Goal: Find specific page/section: Find specific page/section

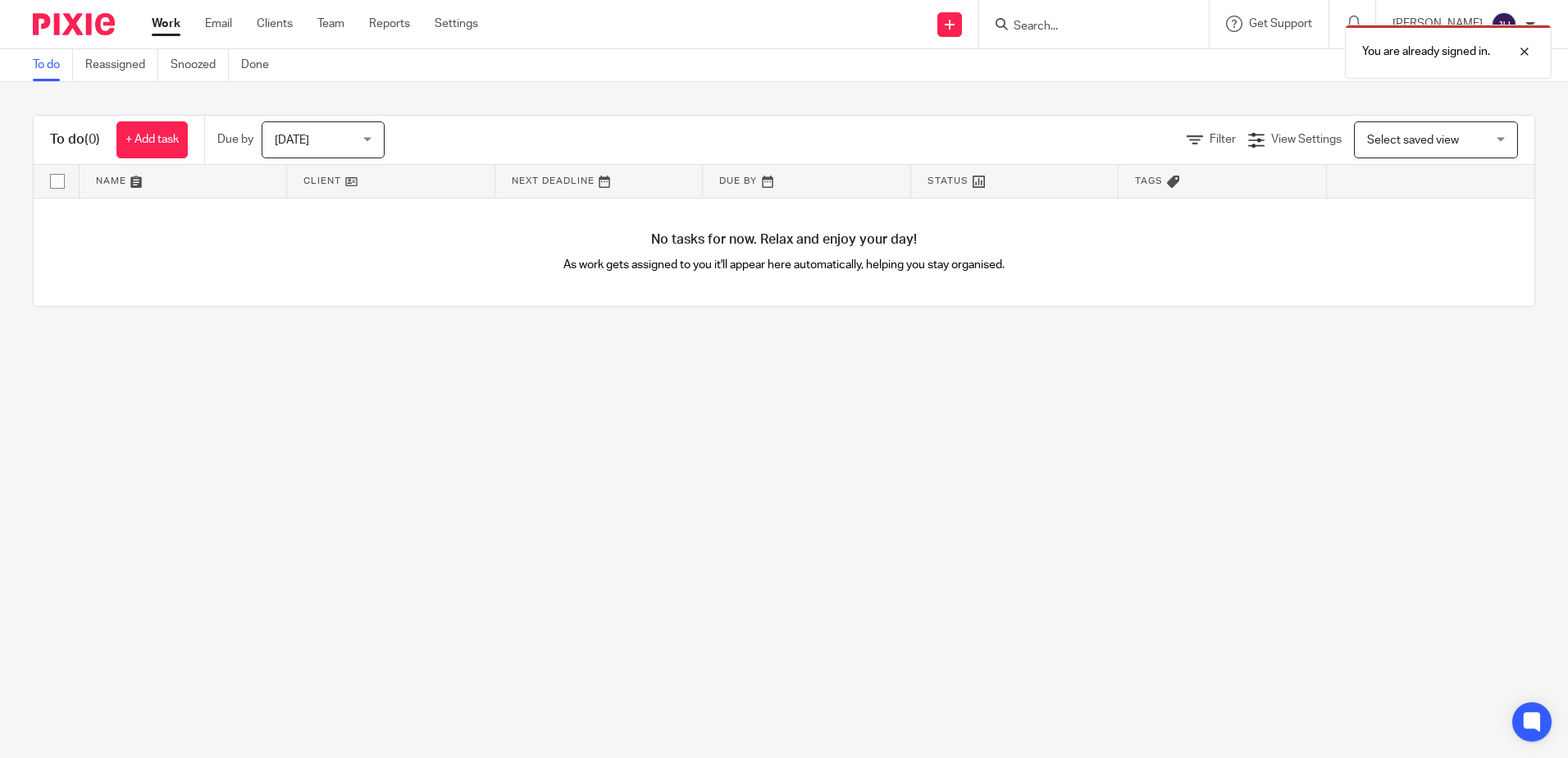
click at [1089, 20] on div "You are already signed in." at bounding box center [1168, 47] width 768 height 62
click at [1065, 27] on div "You are already signed in." at bounding box center [1168, 47] width 768 height 62
click at [1527, 48] on div at bounding box center [1512, 51] width 45 height 19
click at [1075, 30] on input "Search" at bounding box center [1086, 27] width 148 height 15
click at [1053, 16] on div at bounding box center [1091, 24] width 191 height 20
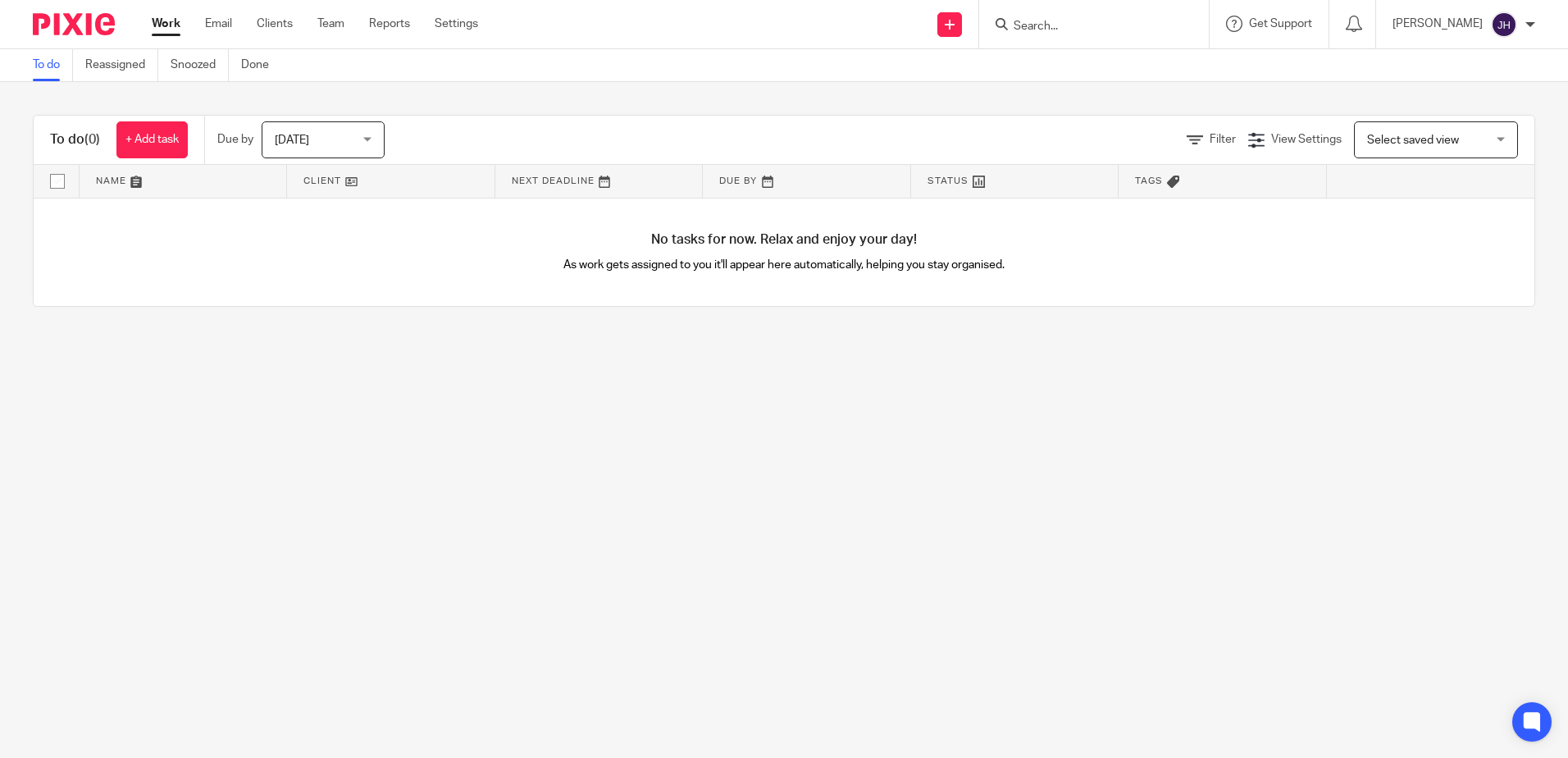
click at [1061, 27] on input "Search" at bounding box center [1086, 27] width 148 height 15
click at [1090, 24] on input "Search" at bounding box center [1086, 27] width 148 height 15
click at [1115, 28] on input "macfad" at bounding box center [1086, 27] width 148 height 15
type input "m"
click at [1064, 20] on input "Search" at bounding box center [1086, 27] width 148 height 15
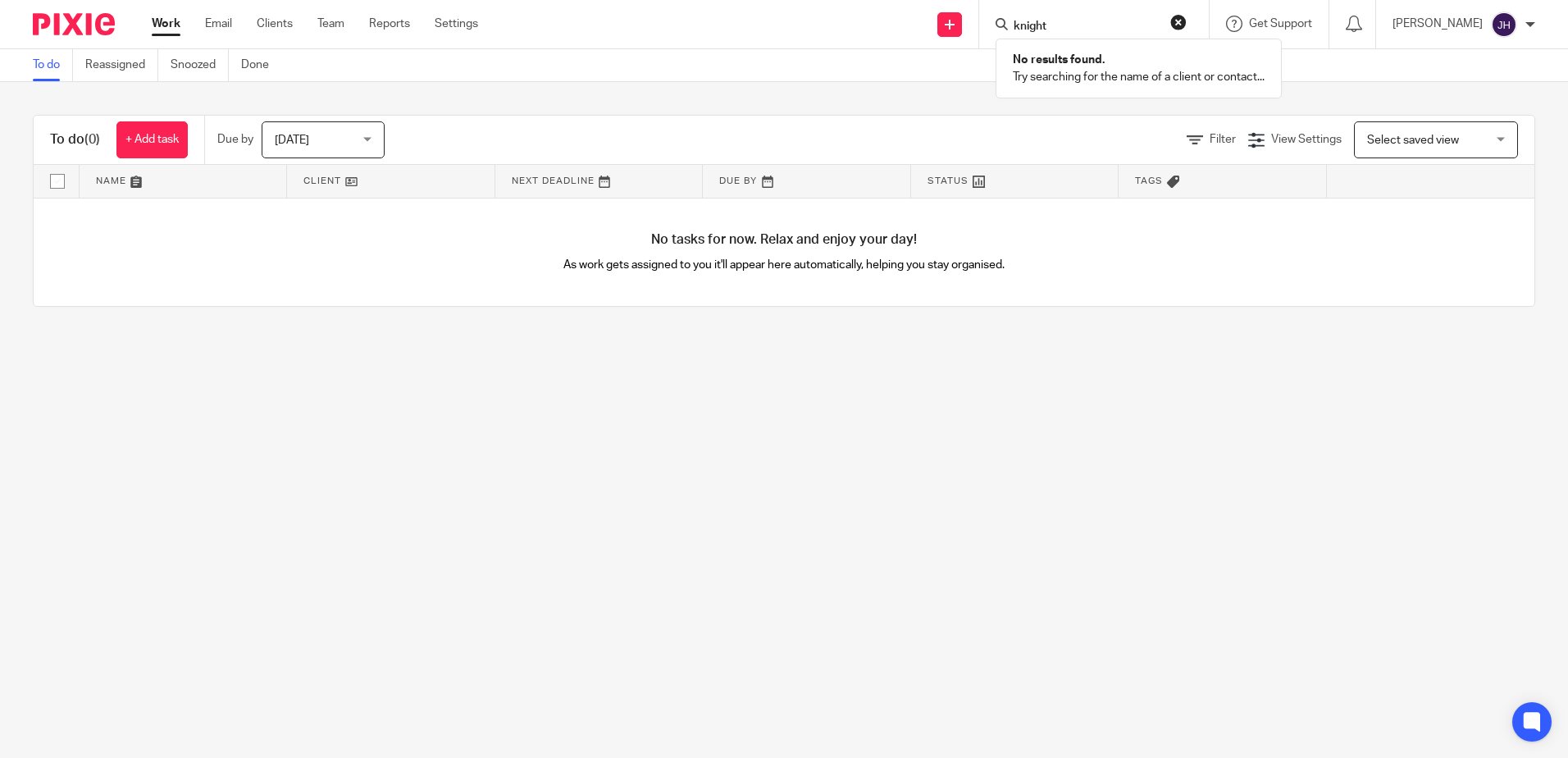
click at [1123, 25] on input "knight" at bounding box center [1086, 27] width 148 height 15
type input "knight"
click button "submit" at bounding box center [0, 0] width 0 height 0
click at [701, 748] on main "To do Reassigned Snoozed Done To do (0) + Add task Due by [DATE] [DATE] [DATE] …" at bounding box center [784, 379] width 1568 height 758
click at [1072, 28] on input "Search" at bounding box center [1086, 27] width 148 height 15
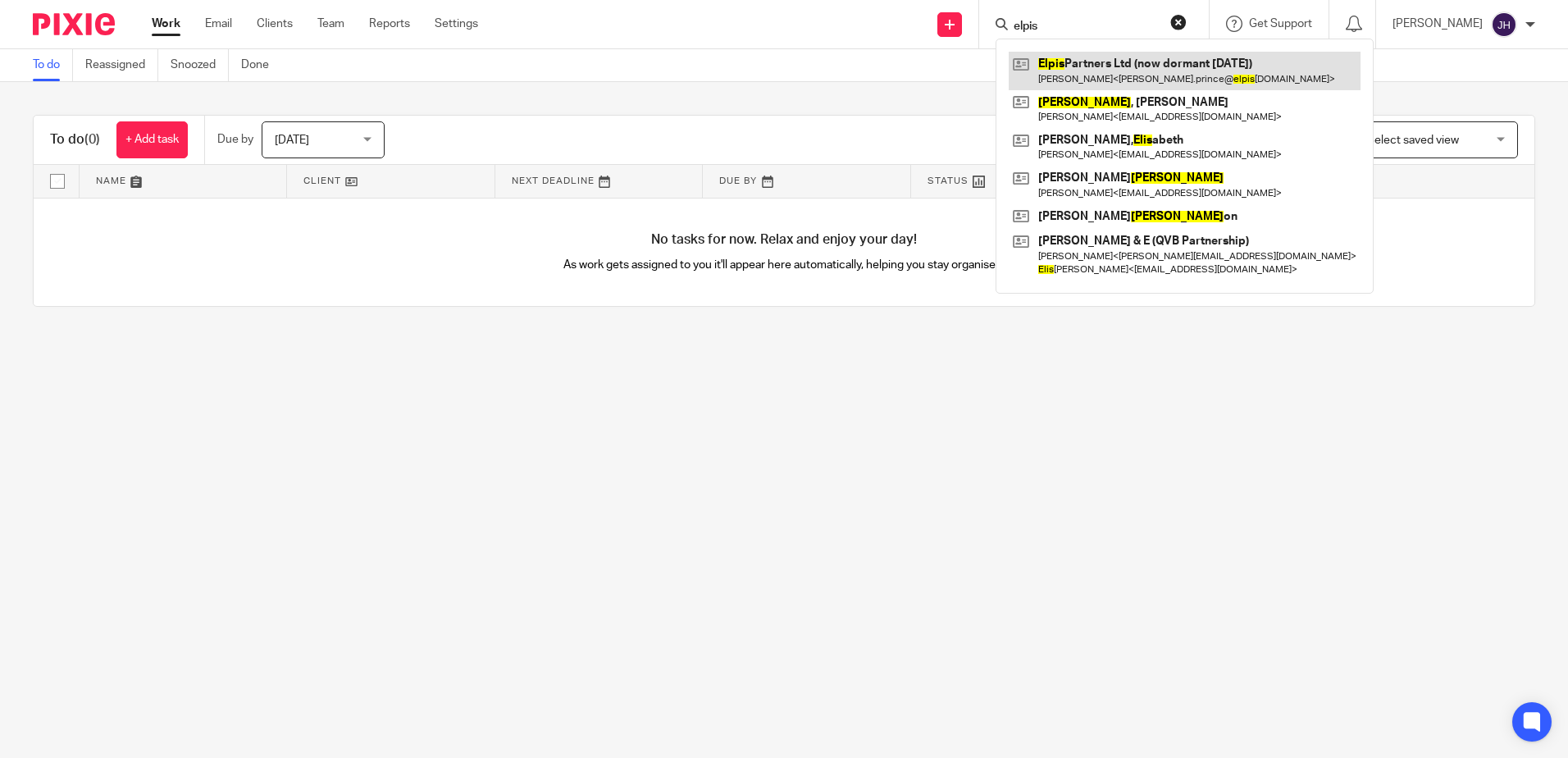
type input "elpis"
click at [1108, 68] on link at bounding box center [1184, 71] width 352 height 38
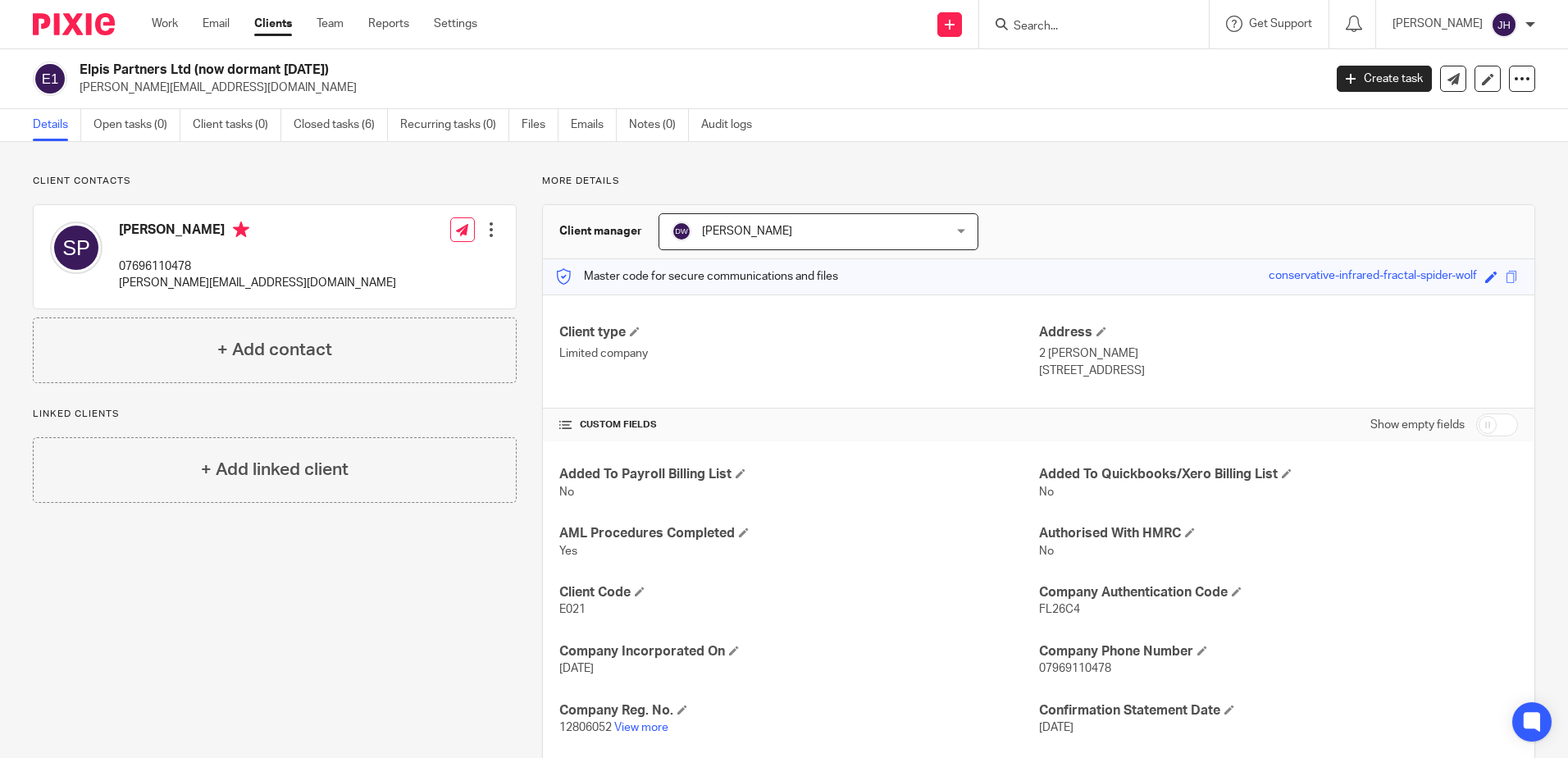
click at [1065, 24] on input "Search" at bounding box center [1086, 27] width 148 height 15
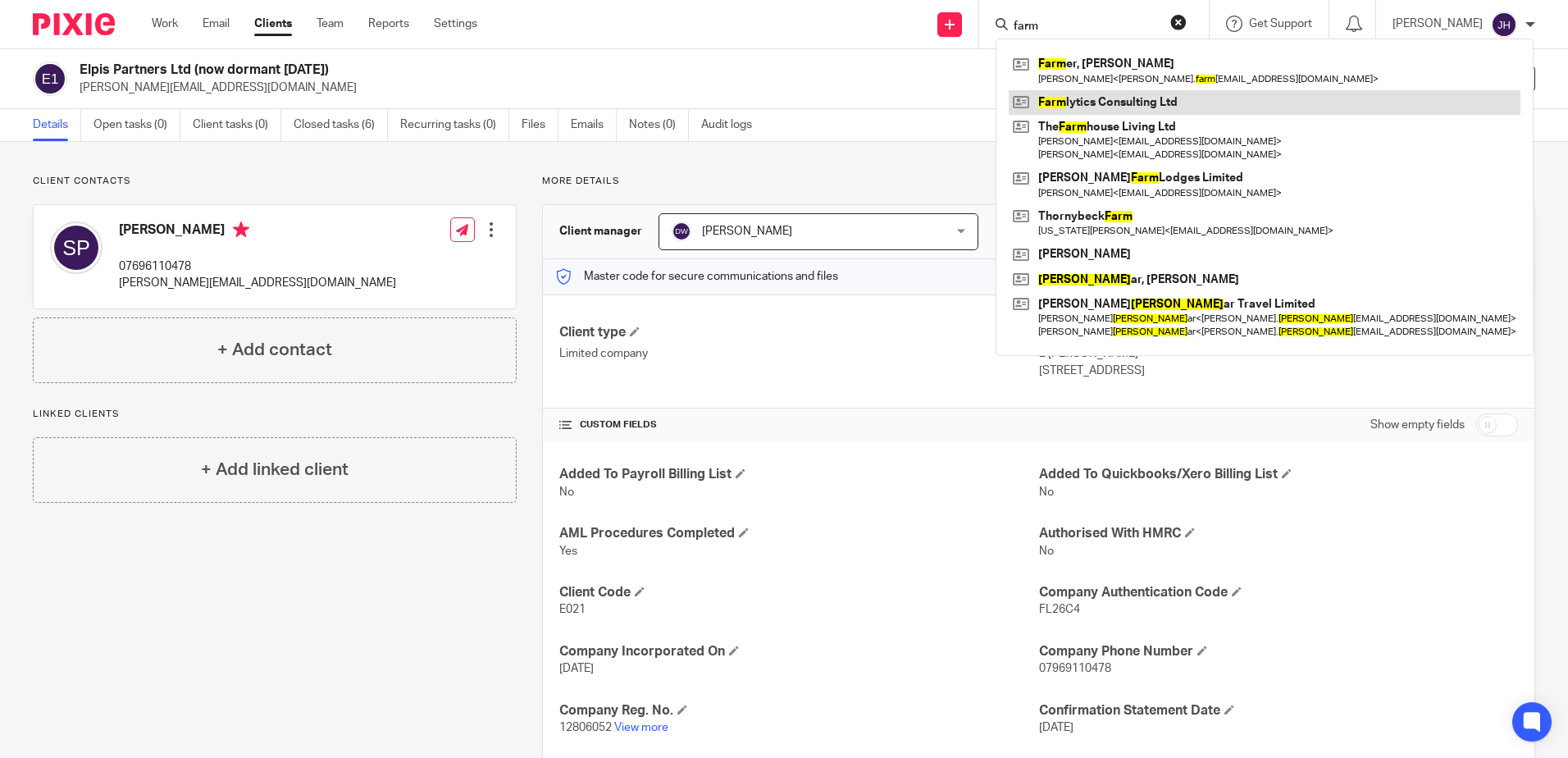
type input "farm"
click at [1084, 99] on link at bounding box center [1265, 102] width 512 height 25
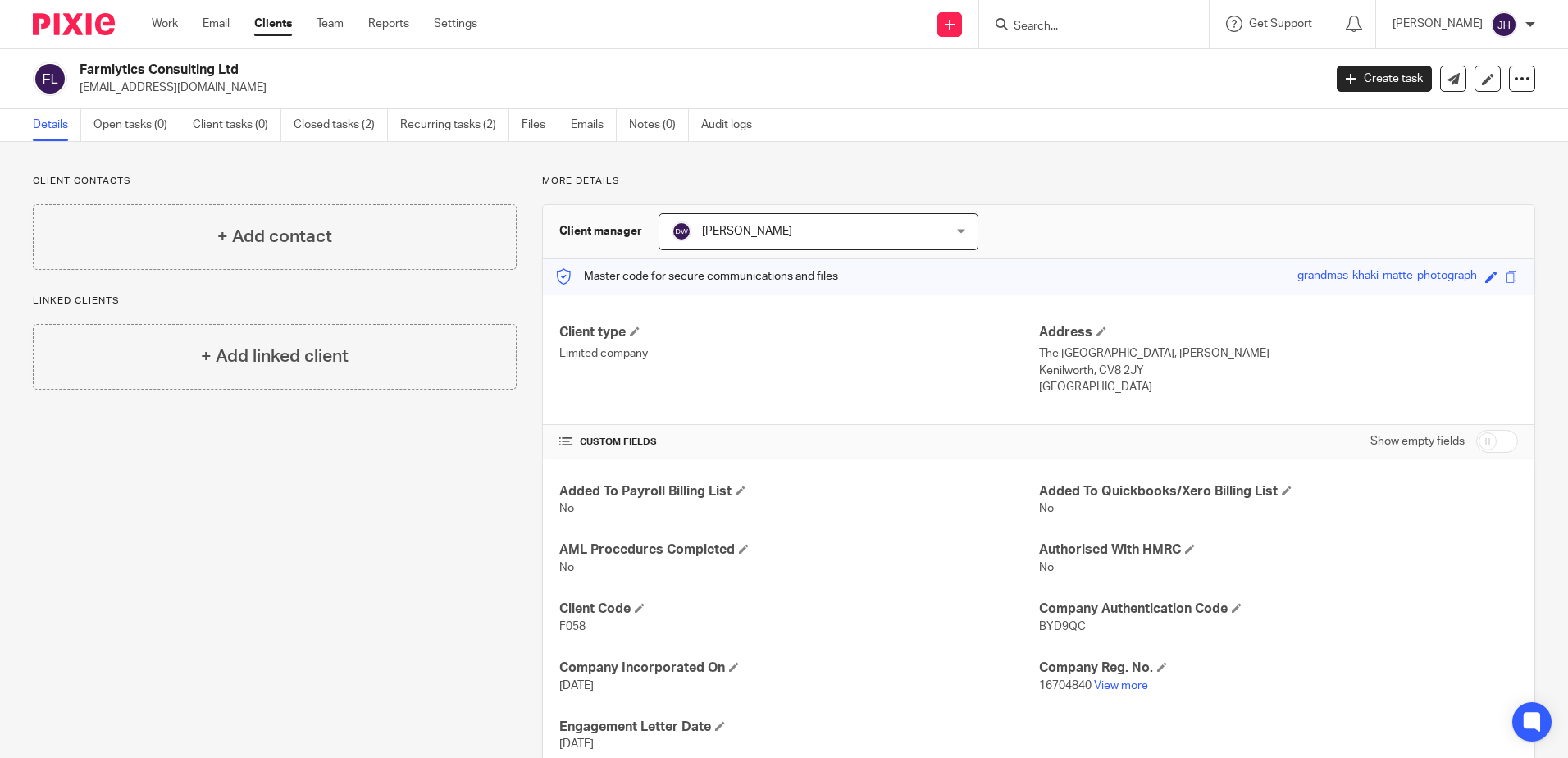
click at [1080, 25] on input "Search" at bounding box center [1086, 27] width 148 height 15
type input "knight"
click at [279, 25] on link "Clients" at bounding box center [273, 24] width 38 height 17
click at [275, 18] on link "Clients" at bounding box center [273, 24] width 38 height 17
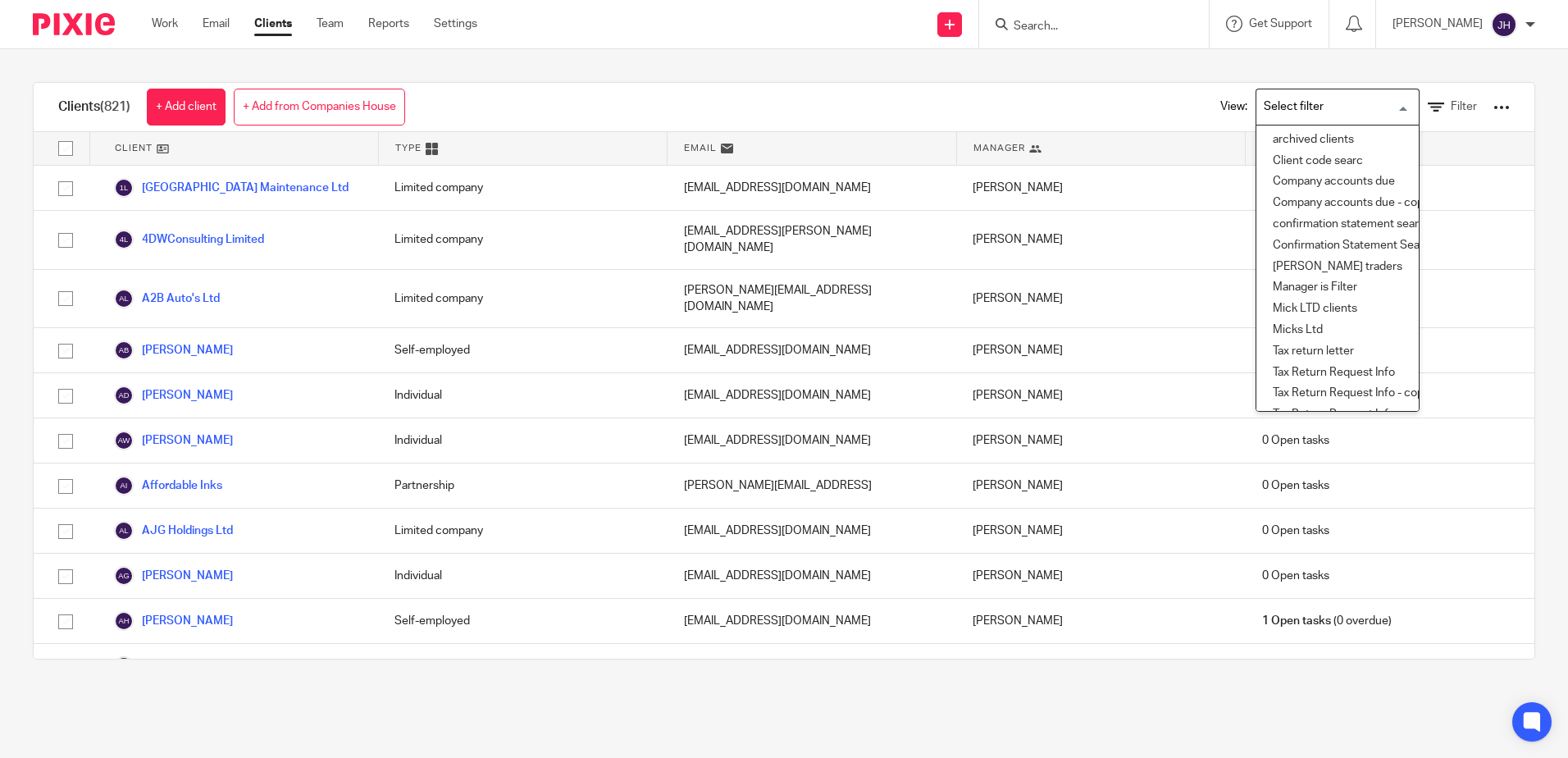
click at [1379, 106] on input "Search for option" at bounding box center [1334, 107] width 152 height 29
click at [1332, 147] on li "archived clients" at bounding box center [1338, 140] width 162 height 21
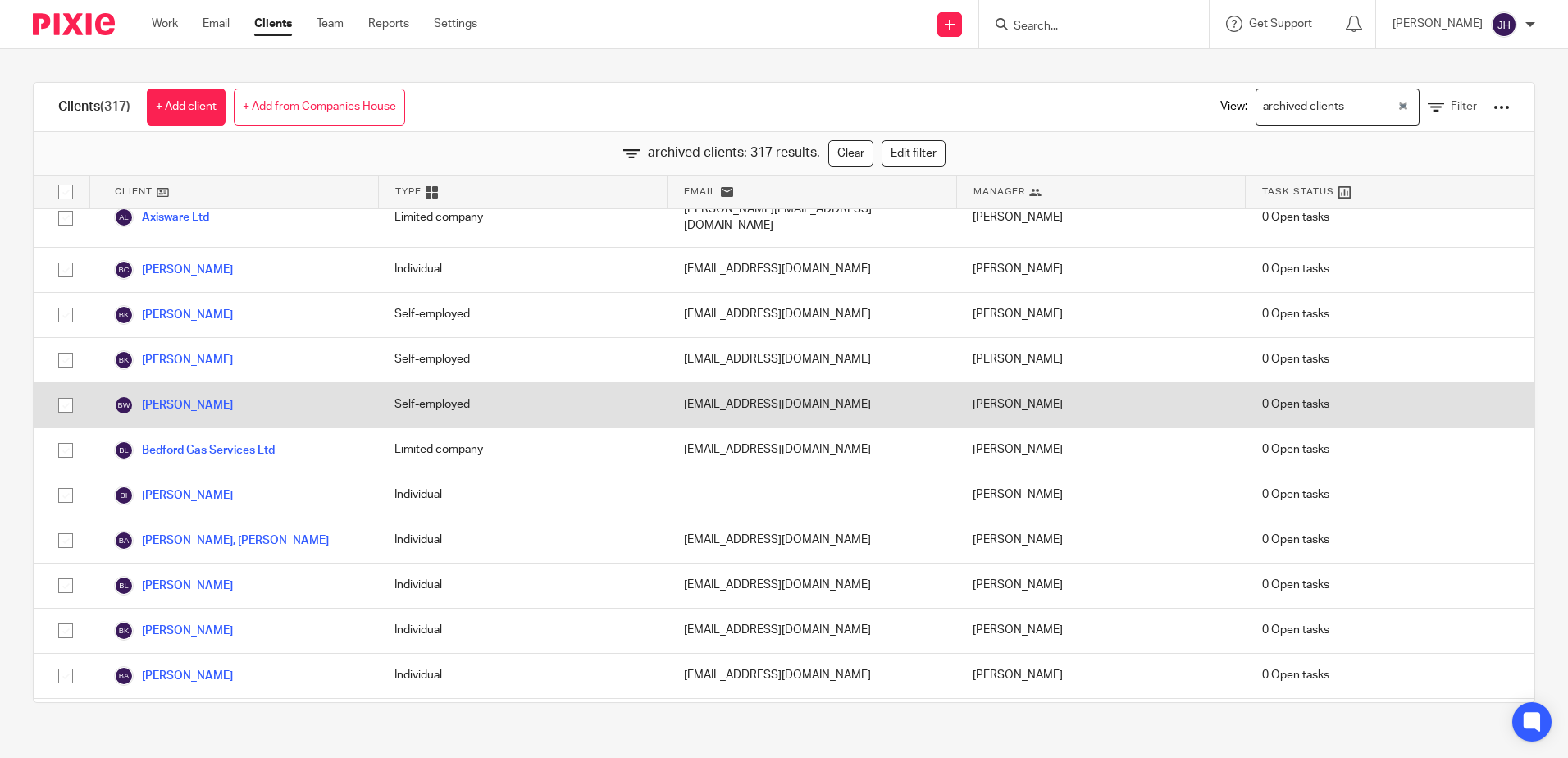
scroll to position [820, 0]
